Goal: Information Seeking & Learning: Learn about a topic

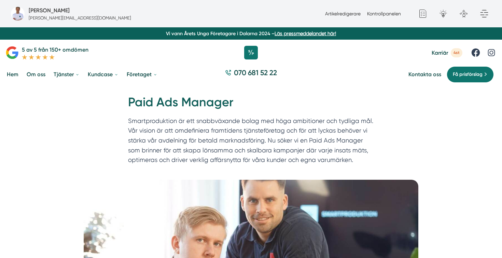
click at [439, 53] on span "Karriär" at bounding box center [439, 52] width 16 height 6
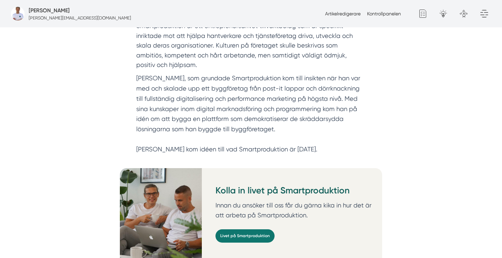
scroll to position [259, 0]
